Goal: Communication & Community: Ask a question

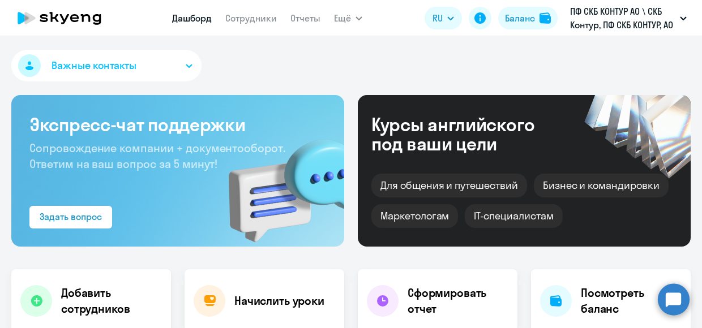
click at [674, 301] on circle at bounding box center [674, 300] width 32 height 32
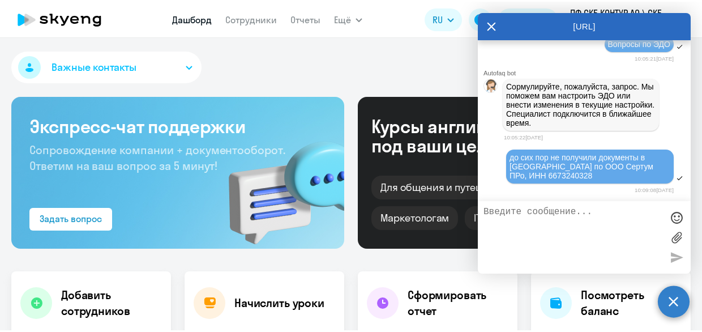
scroll to position [1954, 0]
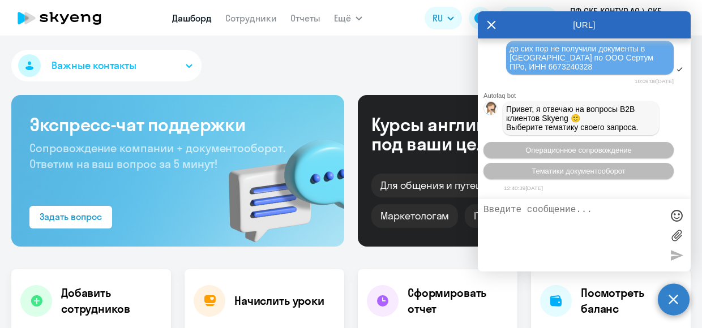
click at [580, 219] on textarea at bounding box center [573, 235] width 179 height 61
drag, startPoint x: 529, startPoint y: 211, endPoint x: 548, endPoint y: 206, distance: 19.8
click at [609, 205] on textarea "Коллеги, добрый день!" at bounding box center [573, 235] width 179 height 61
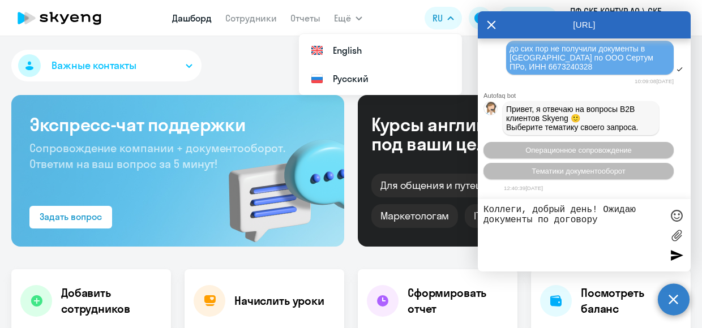
paste textarea "Д/OAHO/2023/533/1/24 от [DATE]"
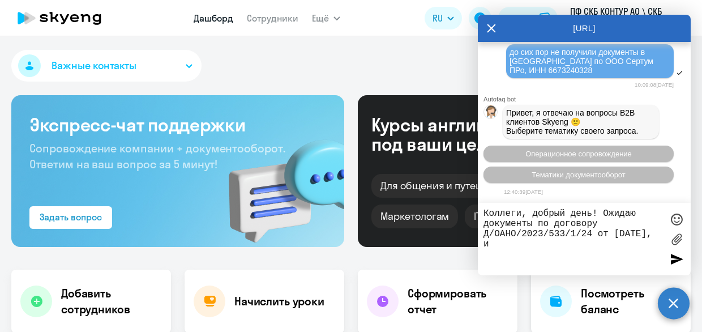
paste textarea "Договор №Д/OAHO/2024/203/68/24 от [DATE]"
click at [599, 241] on textarea "Коллеги, добрый день! Ожидаю документы по договору Д/OAHO/2023/533/1/24 от [DAT…" at bounding box center [573, 238] width 179 height 61
click at [539, 223] on textarea "Коллеги, добрый день! Ожидаю документы по договору Д/OAHO/2023/533/1/24 от [DAT…" at bounding box center [573, 238] width 179 height 61
type textarea "Коллеги, добрый день! Ожидаю документы в Диадоке по договору Д/OAHO/2023/533/1/…"
click at [678, 258] on div at bounding box center [676, 258] width 17 height 17
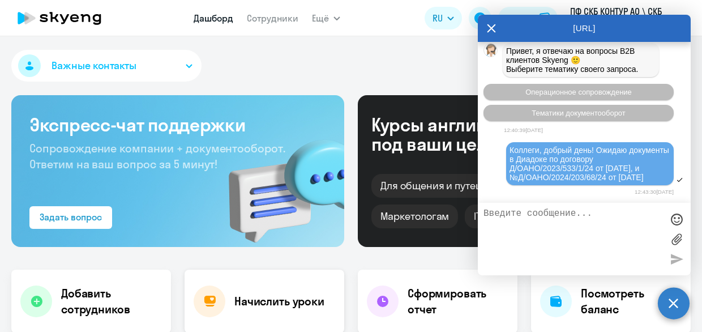
scroll to position [2104, 0]
